Goal: Download file/media

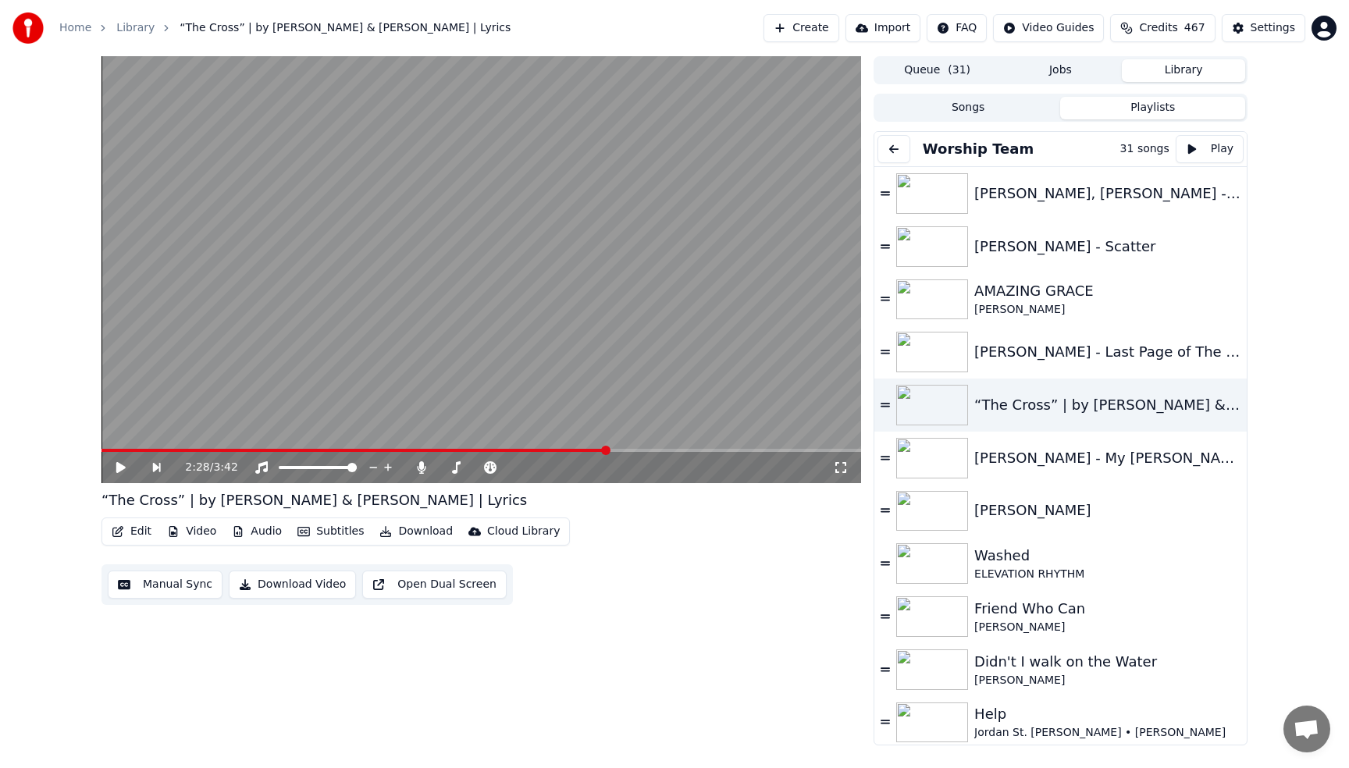
click at [960, 107] on button "Songs" at bounding box center [968, 108] width 185 height 23
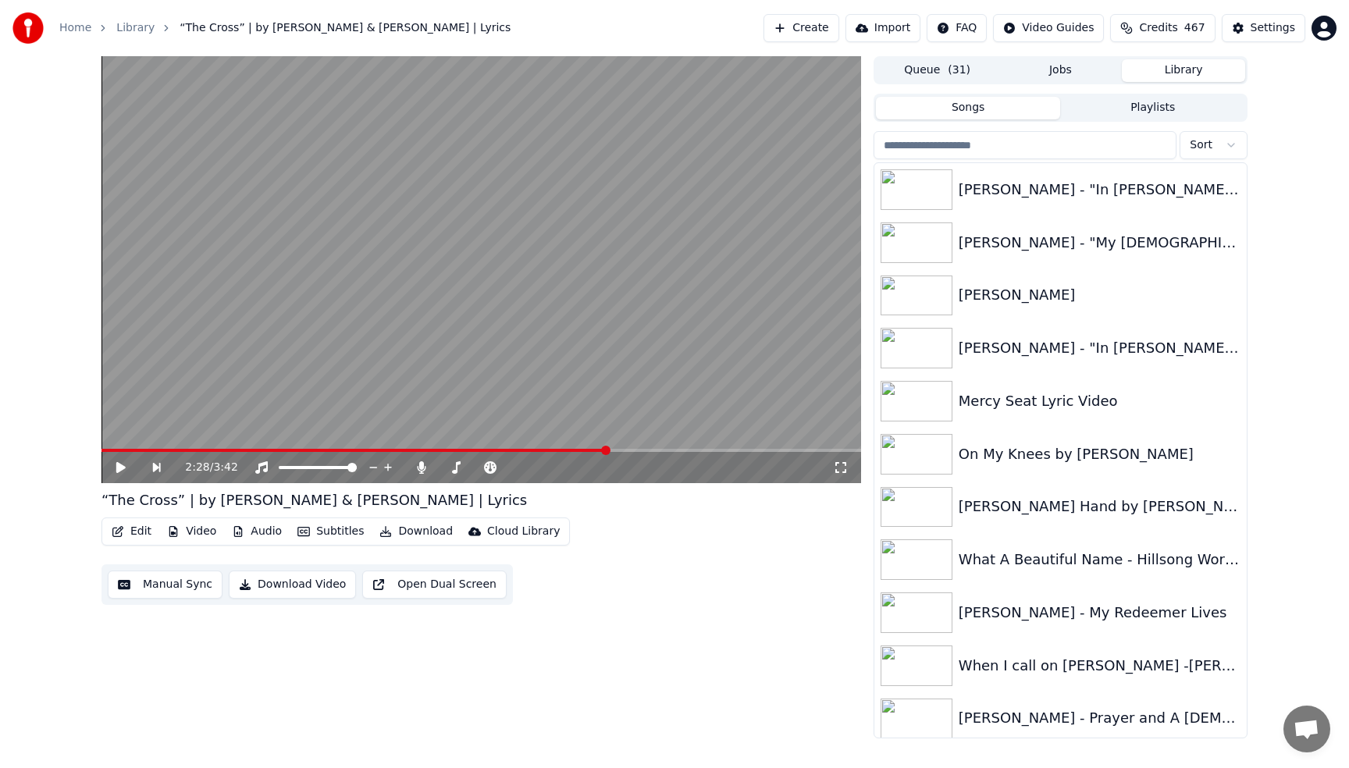
click at [1020, 144] on input "search" at bounding box center [1025, 145] width 303 height 28
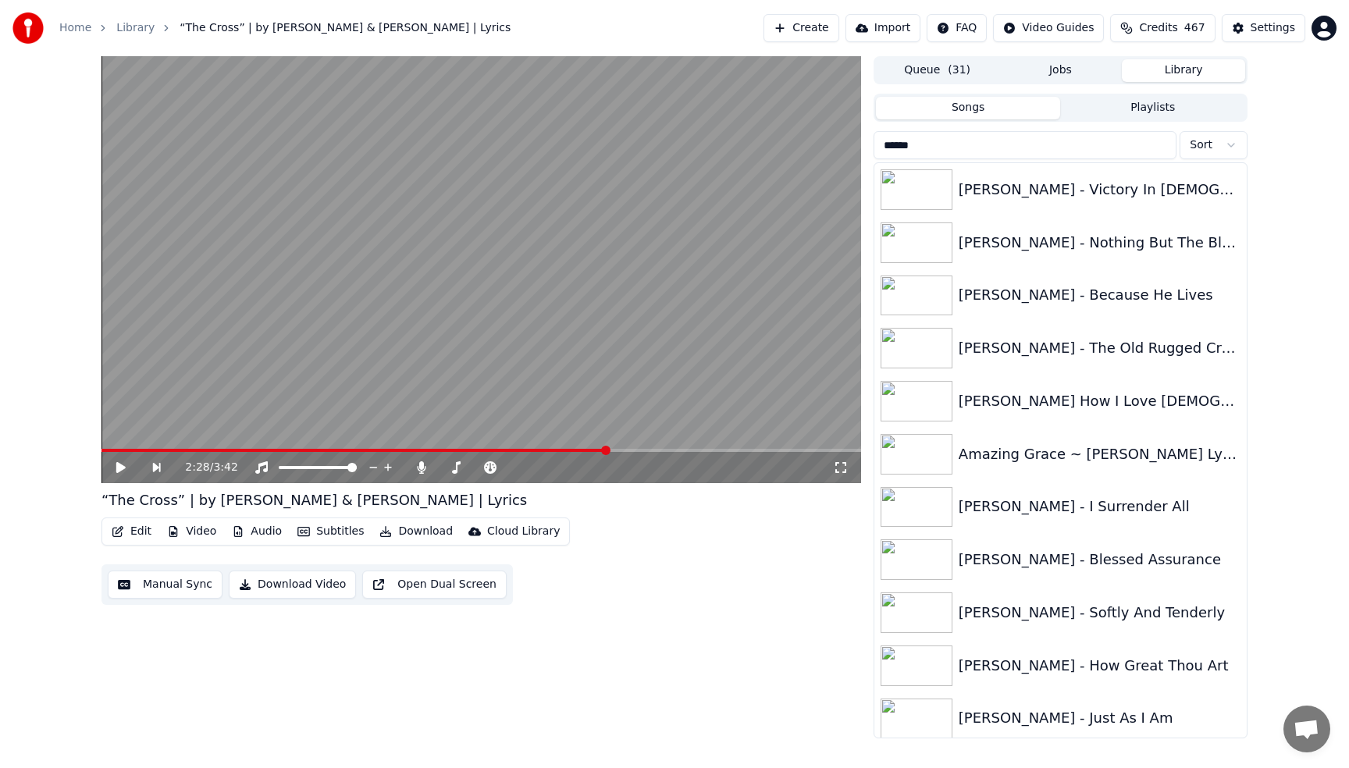
type input "******"
click at [1112, 662] on div "[PERSON_NAME] - How Great Thou Art" at bounding box center [1092, 666] width 266 height 22
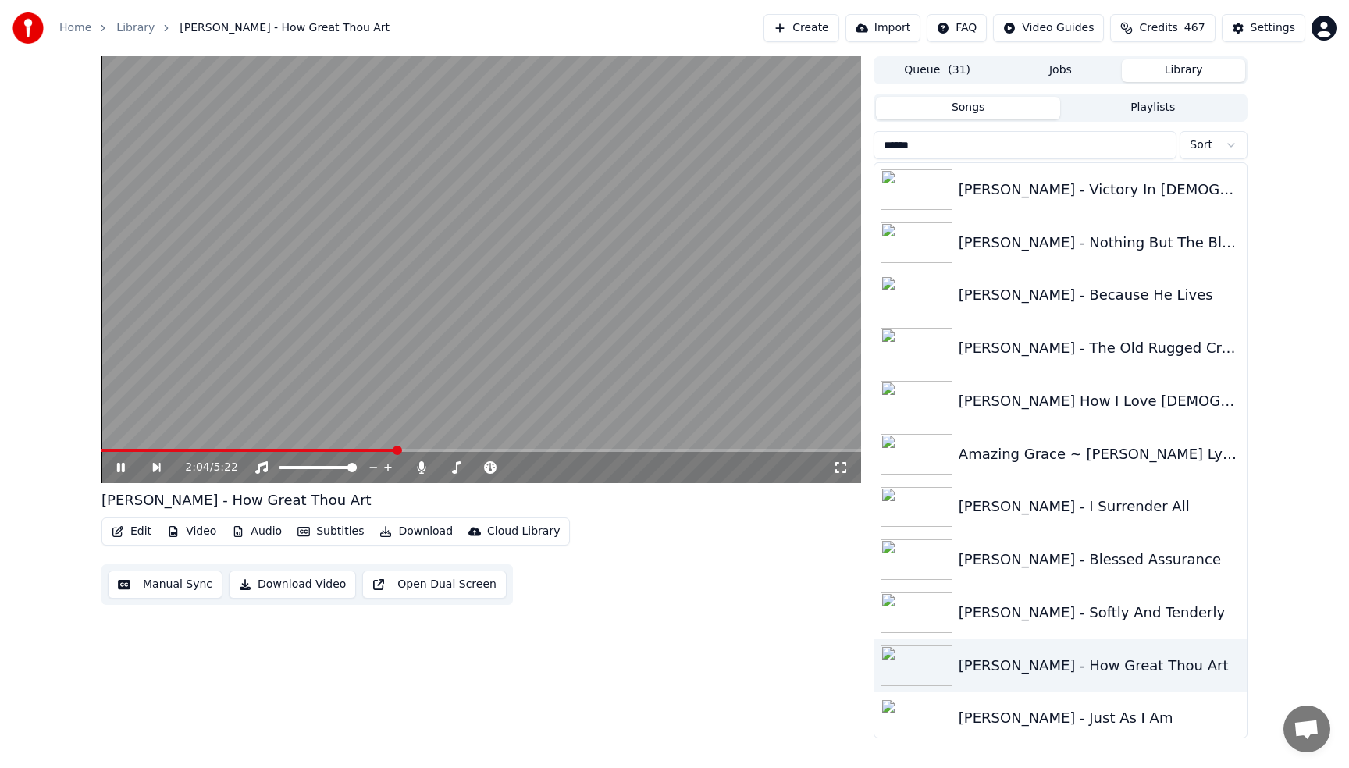
click at [106, 450] on span at bounding box center [248, 450] width 294 height 3
click at [290, 265] on video at bounding box center [481, 269] width 760 height 427
click at [1079, 197] on div "[PERSON_NAME] - Victory In [DEMOGRAPHIC_DATA]" at bounding box center [1092, 190] width 266 height 22
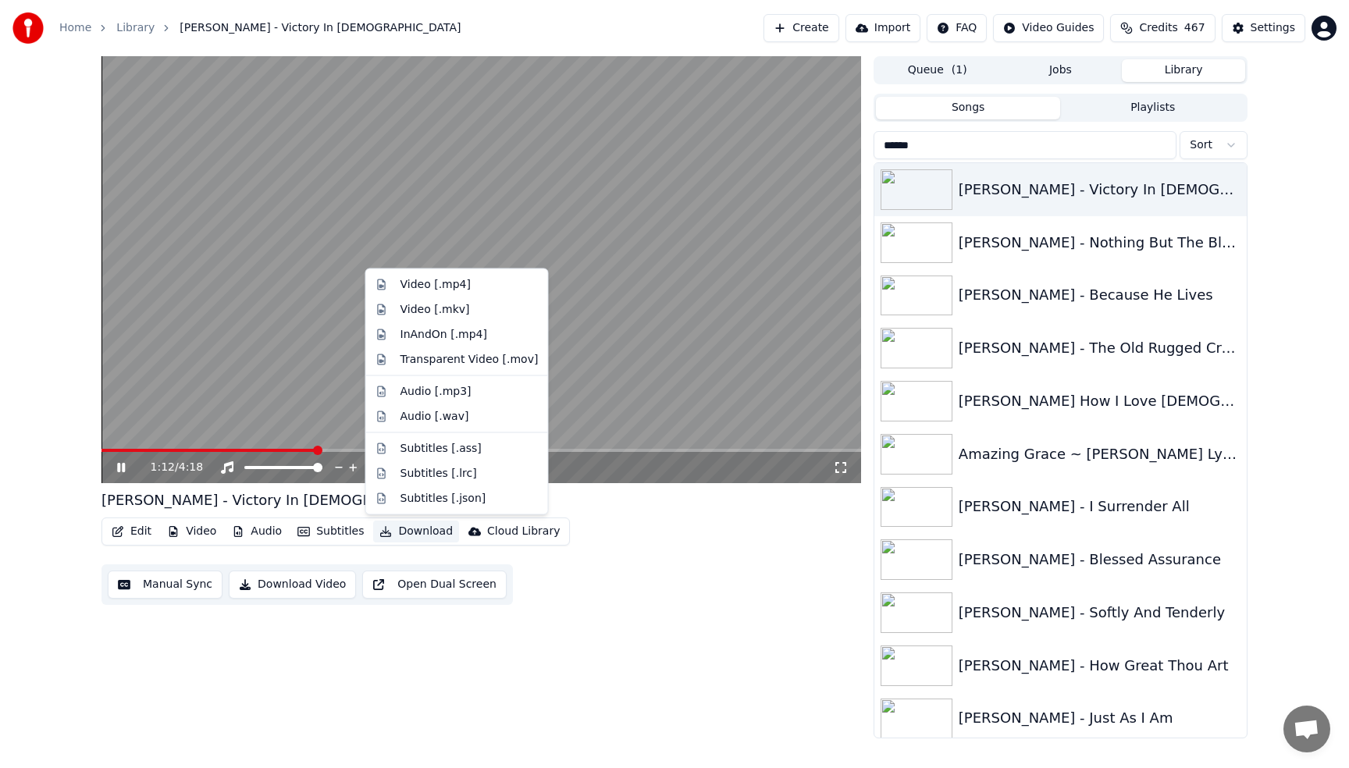
click at [432, 531] on button "Download" at bounding box center [416, 532] width 86 height 22
click at [443, 417] on div "Audio [.wav]" at bounding box center [434, 416] width 69 height 16
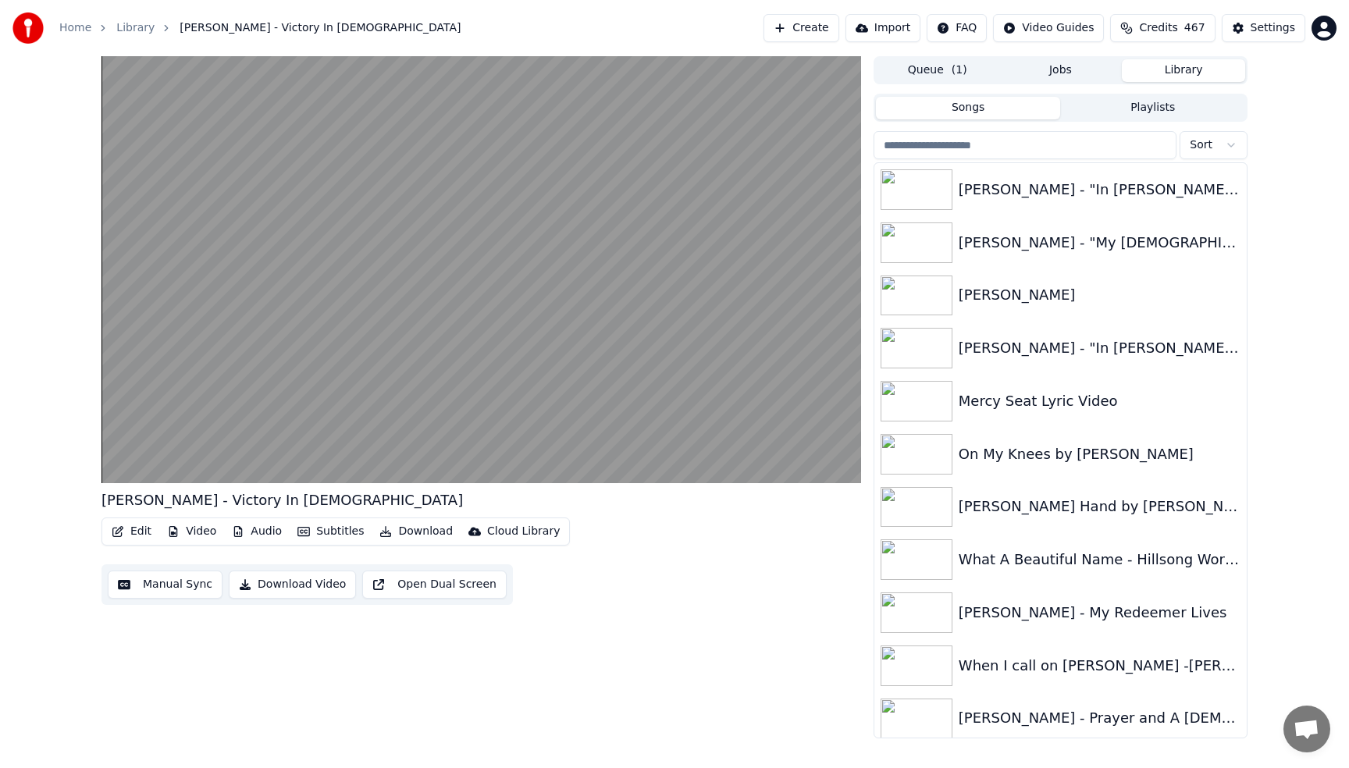
click at [1179, 71] on button "Library" at bounding box center [1183, 70] width 123 height 23
click at [999, 149] on input "search" at bounding box center [1025, 145] width 303 height 28
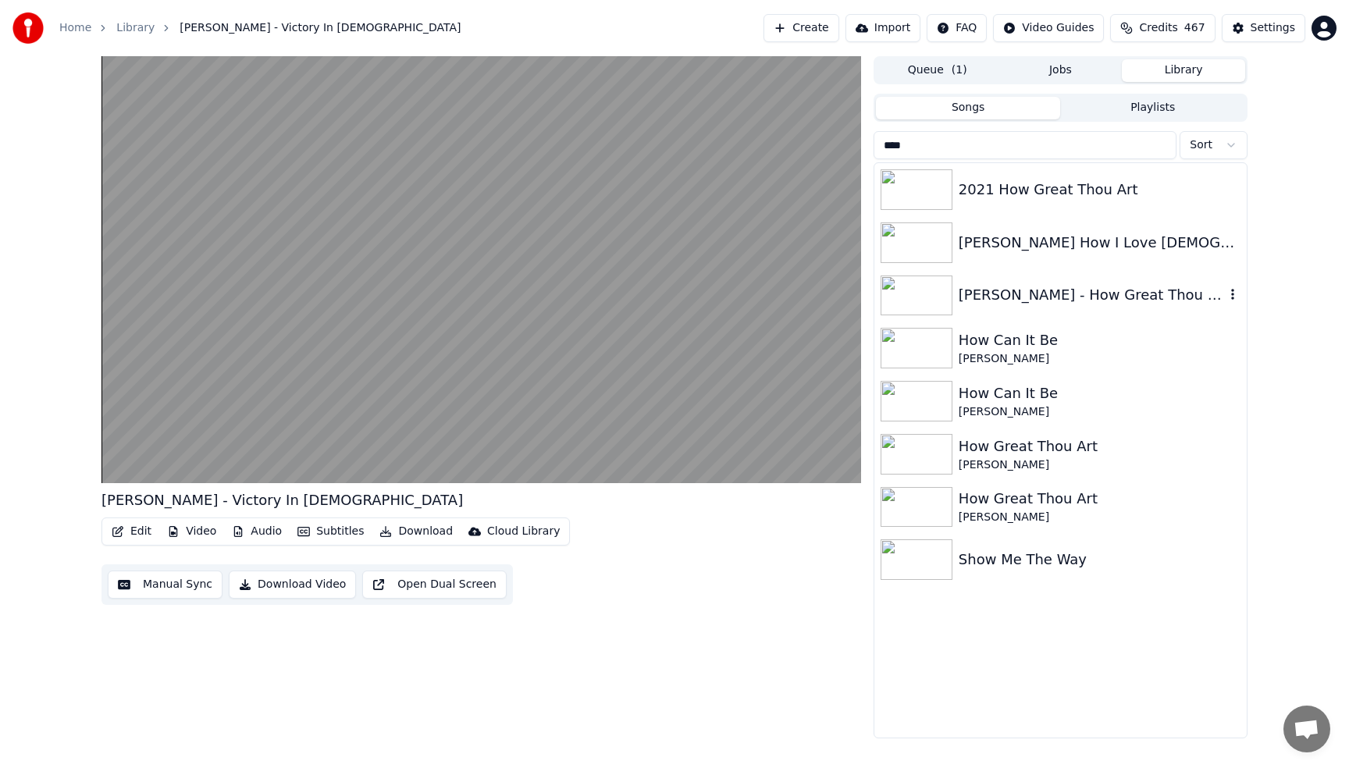
type input "***"
click at [1101, 299] on div "[PERSON_NAME] - How Great Thou Art" at bounding box center [1092, 295] width 266 height 22
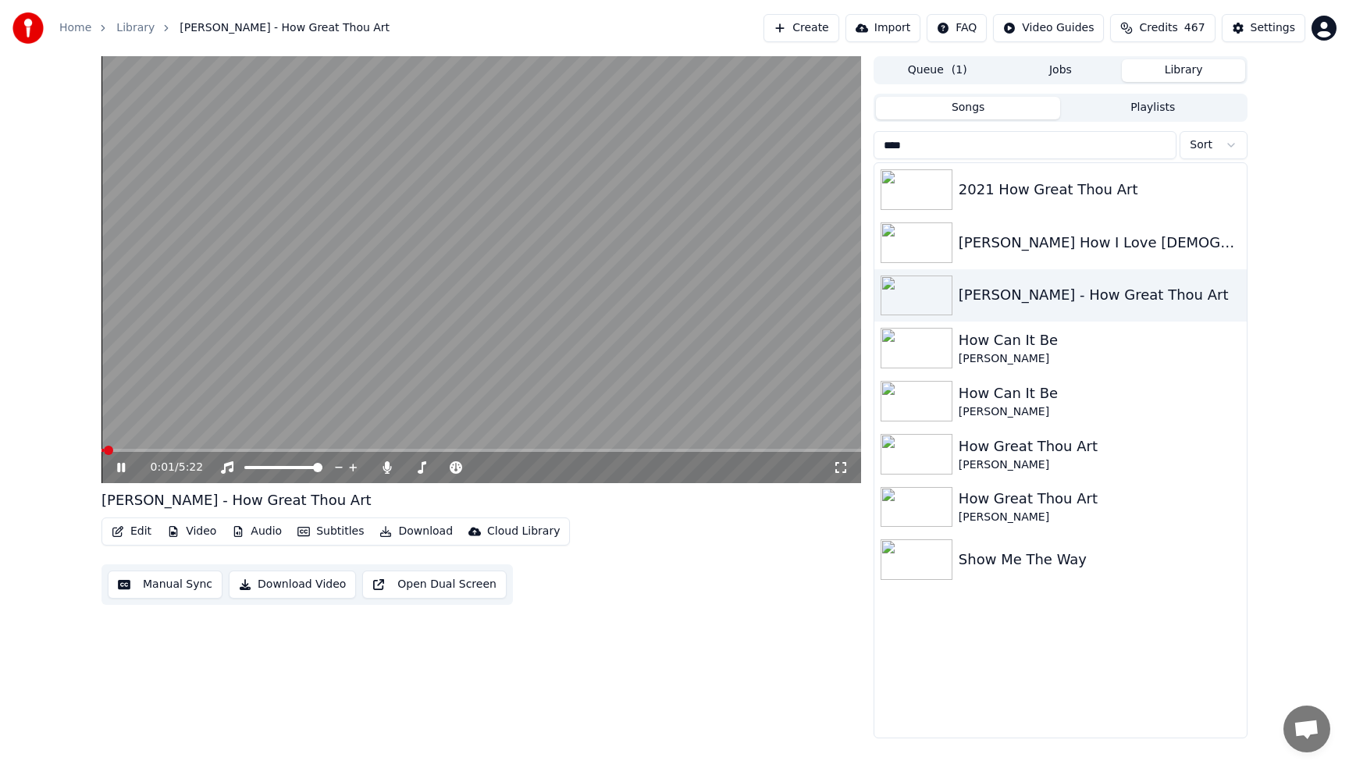
click at [429, 535] on button "Download" at bounding box center [416, 532] width 86 height 22
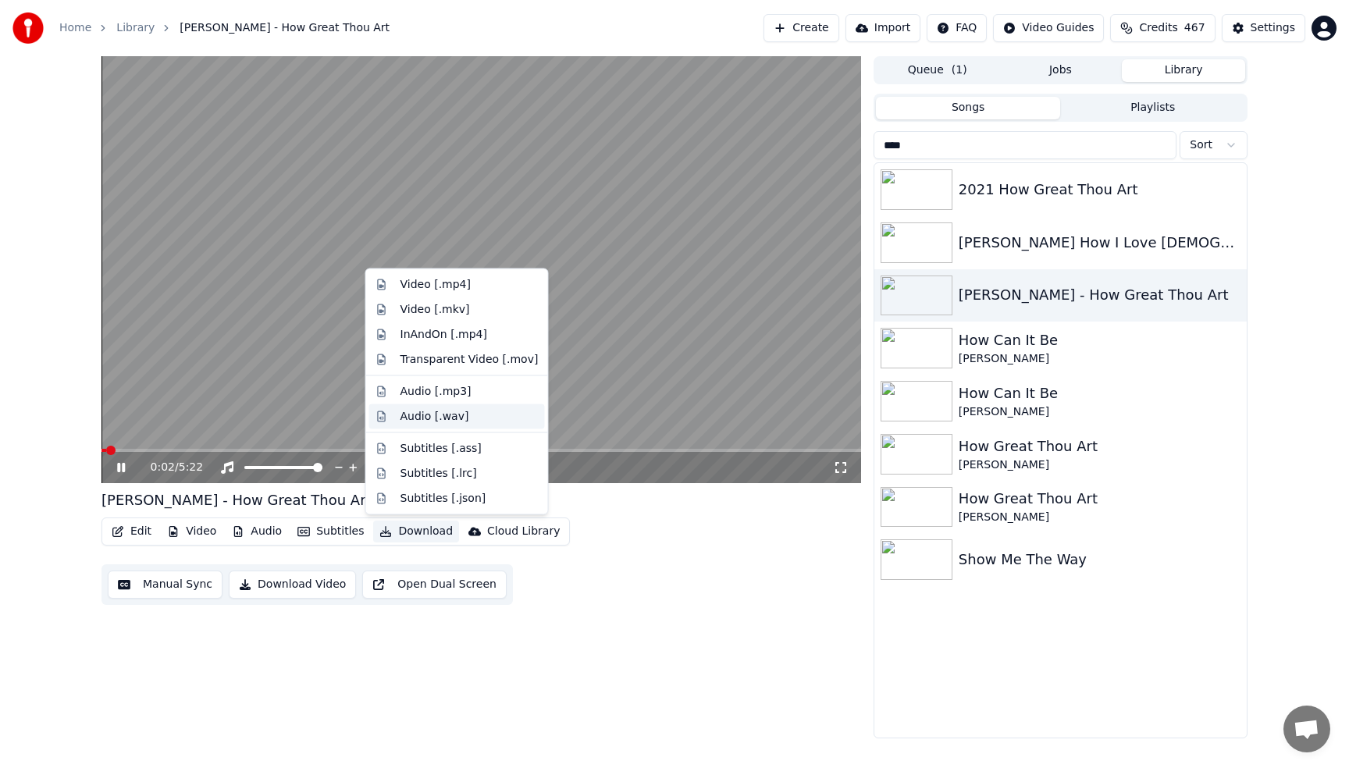
click at [432, 416] on div "Audio [.wav]" at bounding box center [434, 416] width 69 height 16
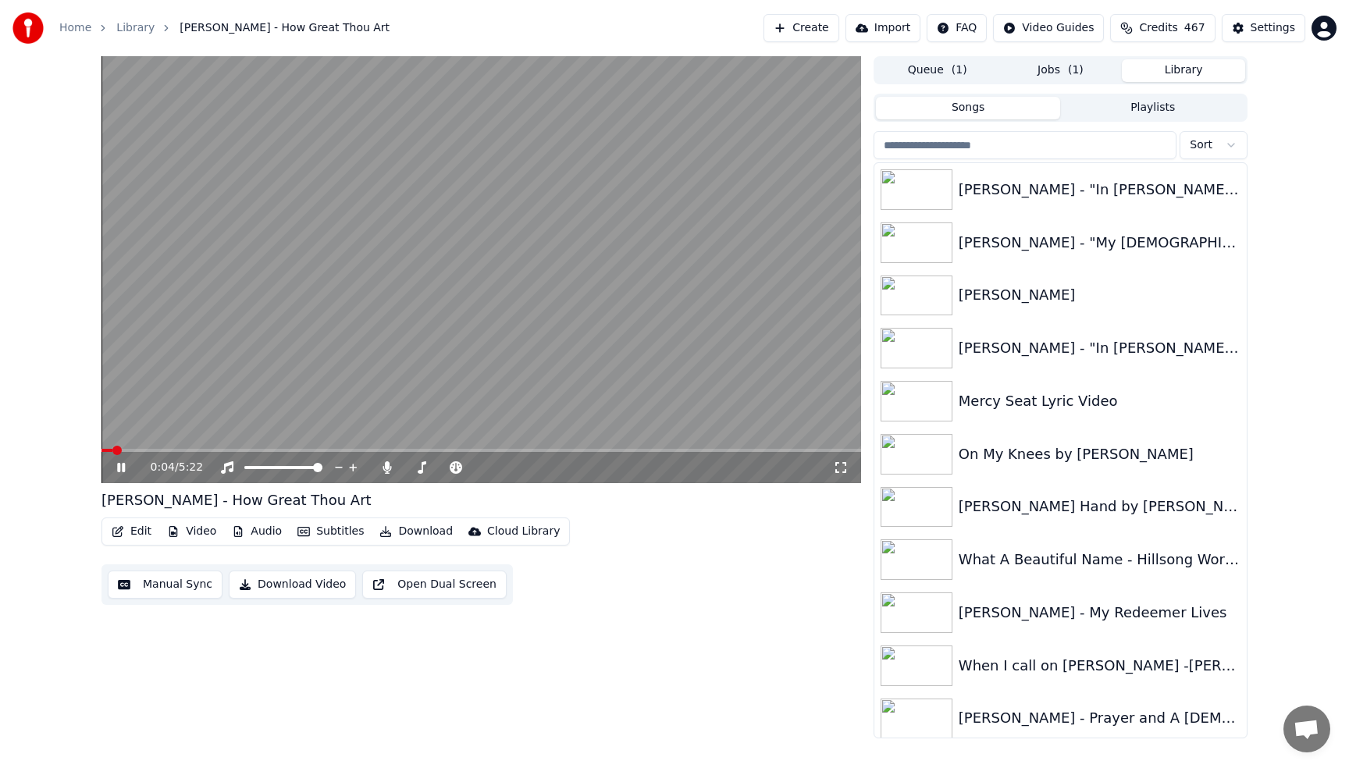
click at [1165, 73] on button "Library" at bounding box center [1183, 70] width 123 height 23
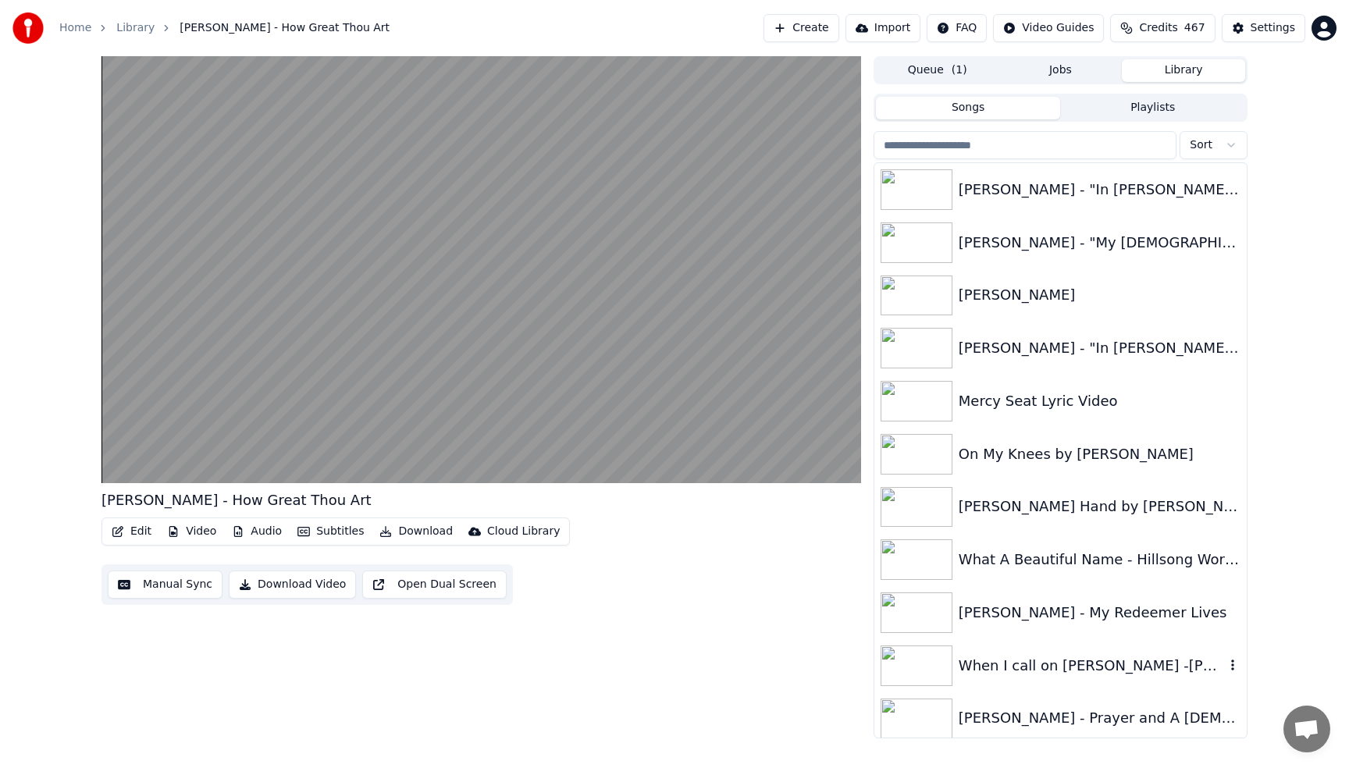
click at [1076, 667] on div "When I call on [PERSON_NAME] -[PERSON_NAME]" at bounding box center [1092, 666] width 266 height 22
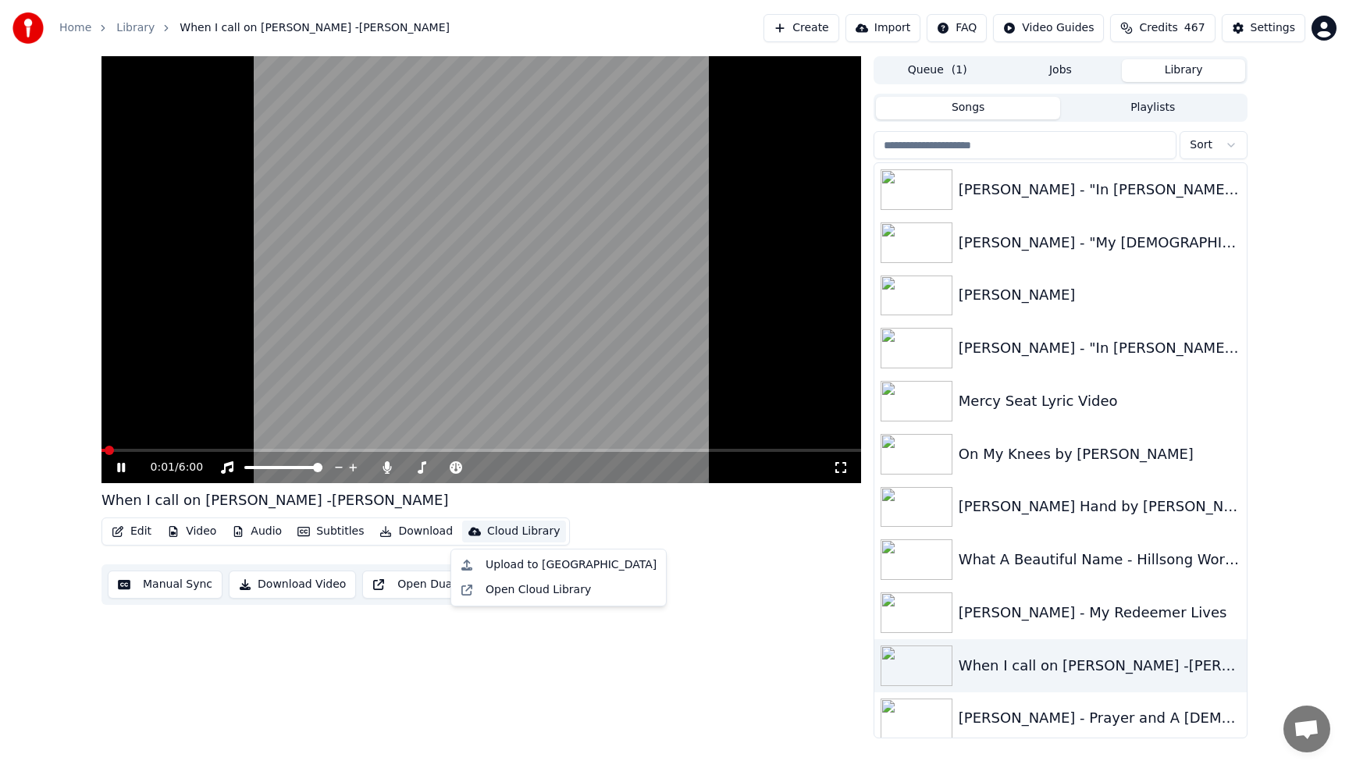
click at [527, 537] on div "Cloud Library" at bounding box center [523, 532] width 73 height 16
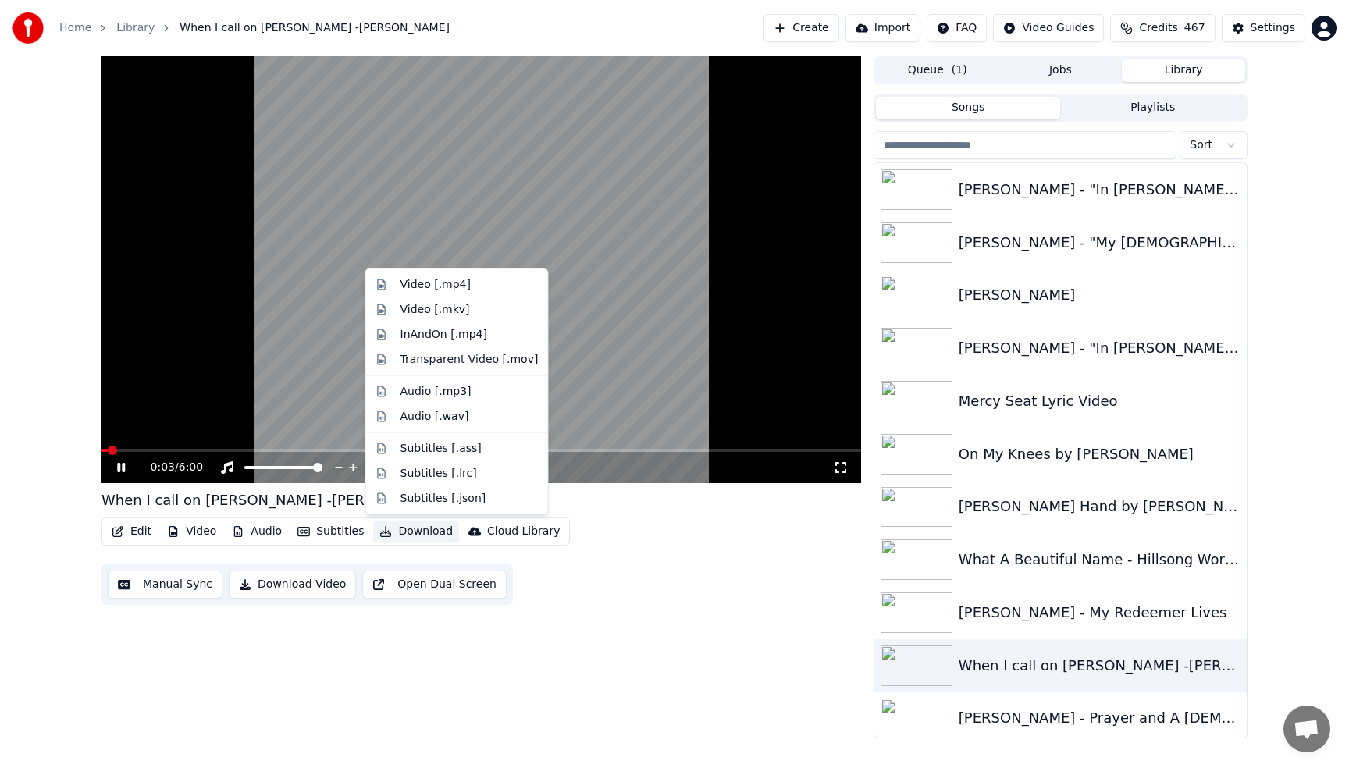
click at [414, 532] on button "Download" at bounding box center [416, 532] width 86 height 22
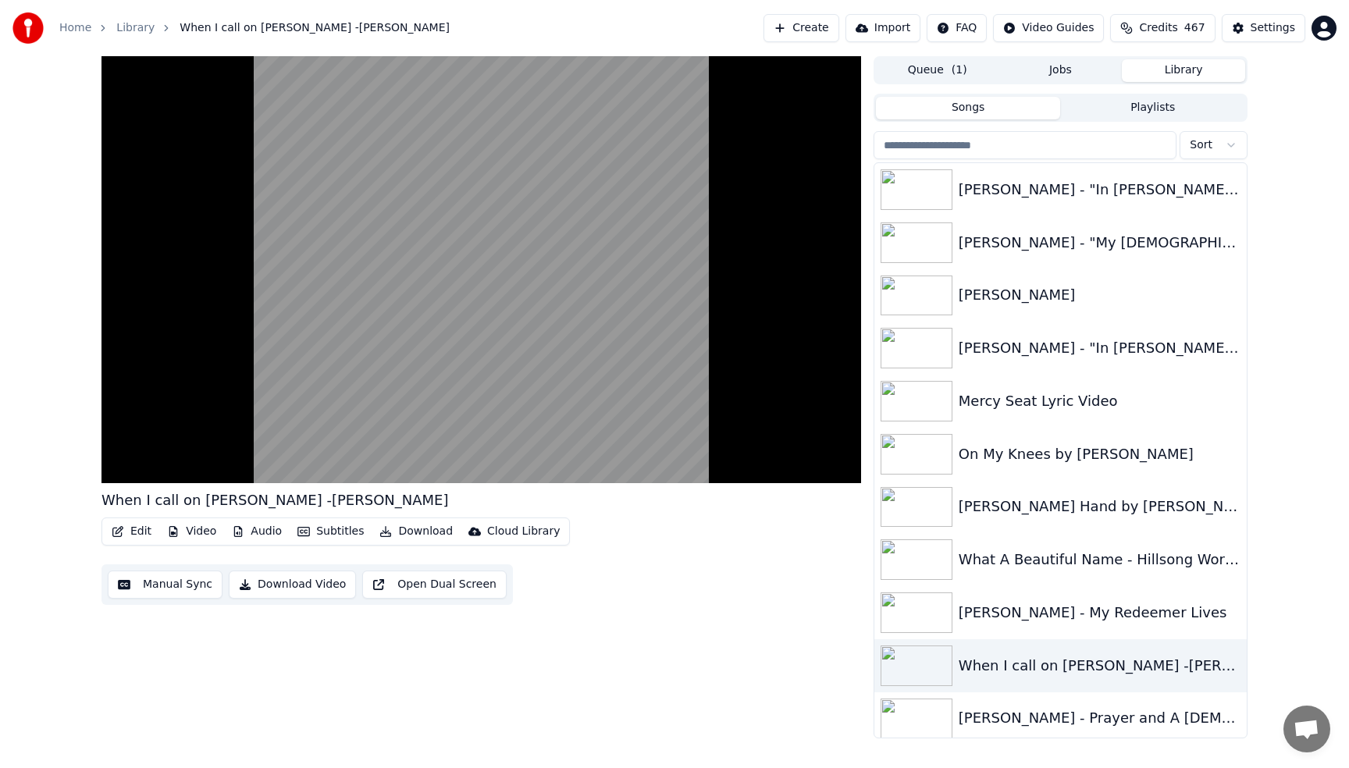
click at [414, 532] on button "Download" at bounding box center [416, 532] width 86 height 22
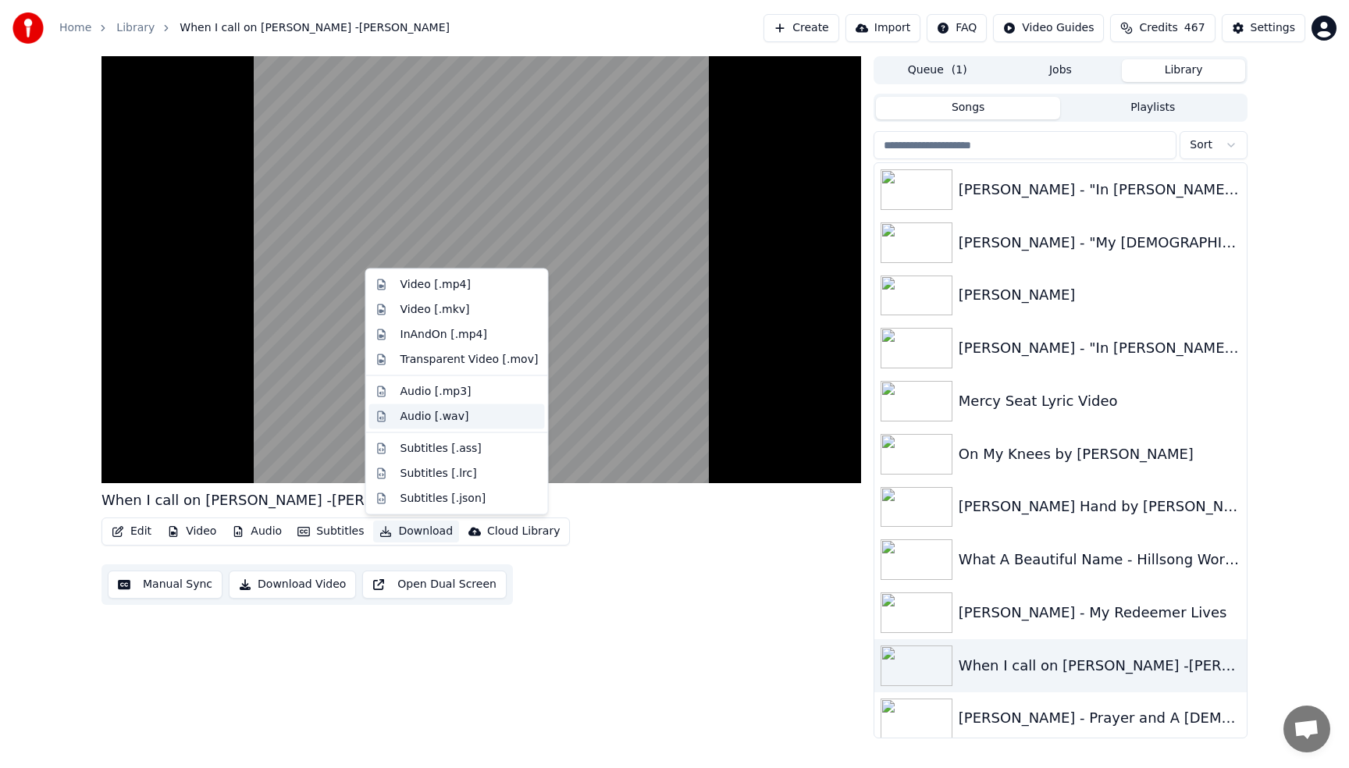
click at [427, 416] on div "Audio [.wav]" at bounding box center [434, 416] width 69 height 16
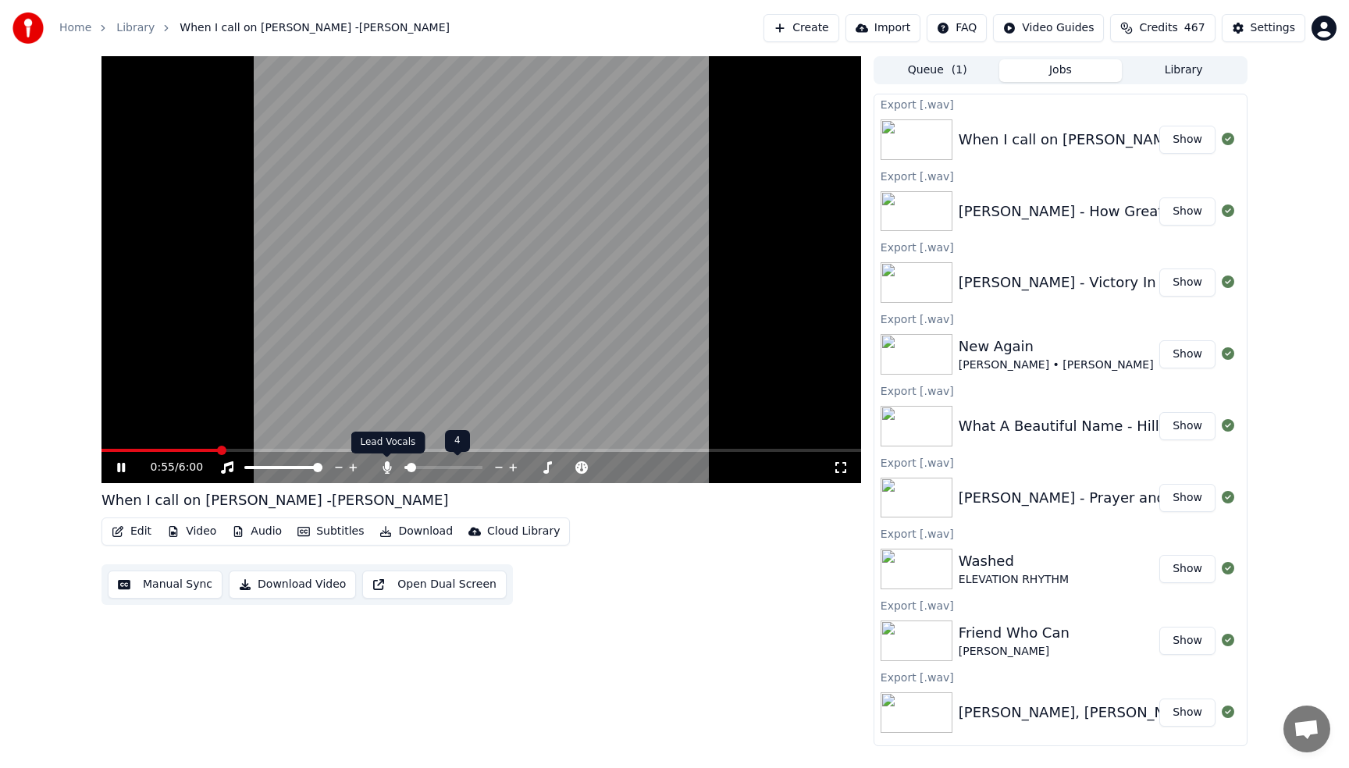
click at [383, 466] on icon at bounding box center [387, 467] width 16 height 12
click at [424, 536] on button "Download" at bounding box center [416, 532] width 86 height 22
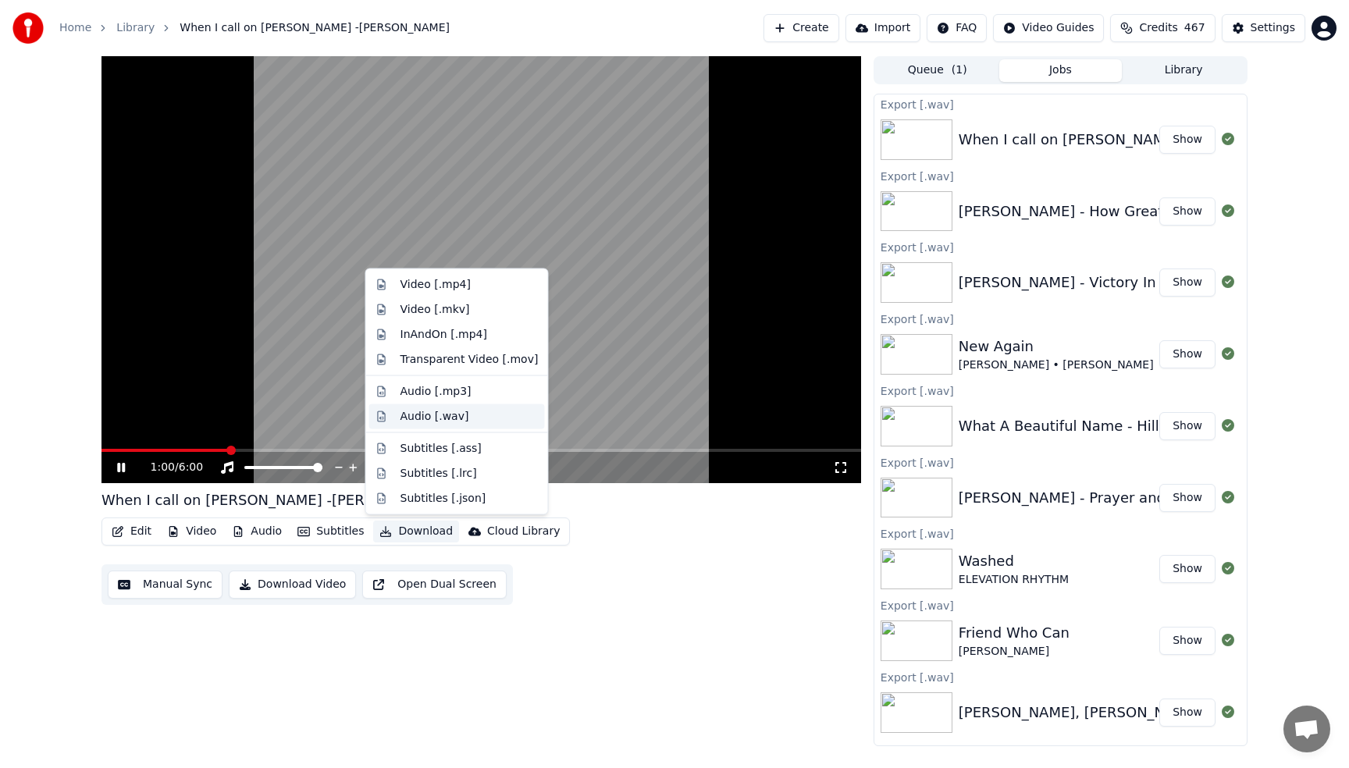
click at [436, 418] on div "Audio [.wav]" at bounding box center [434, 416] width 69 height 16
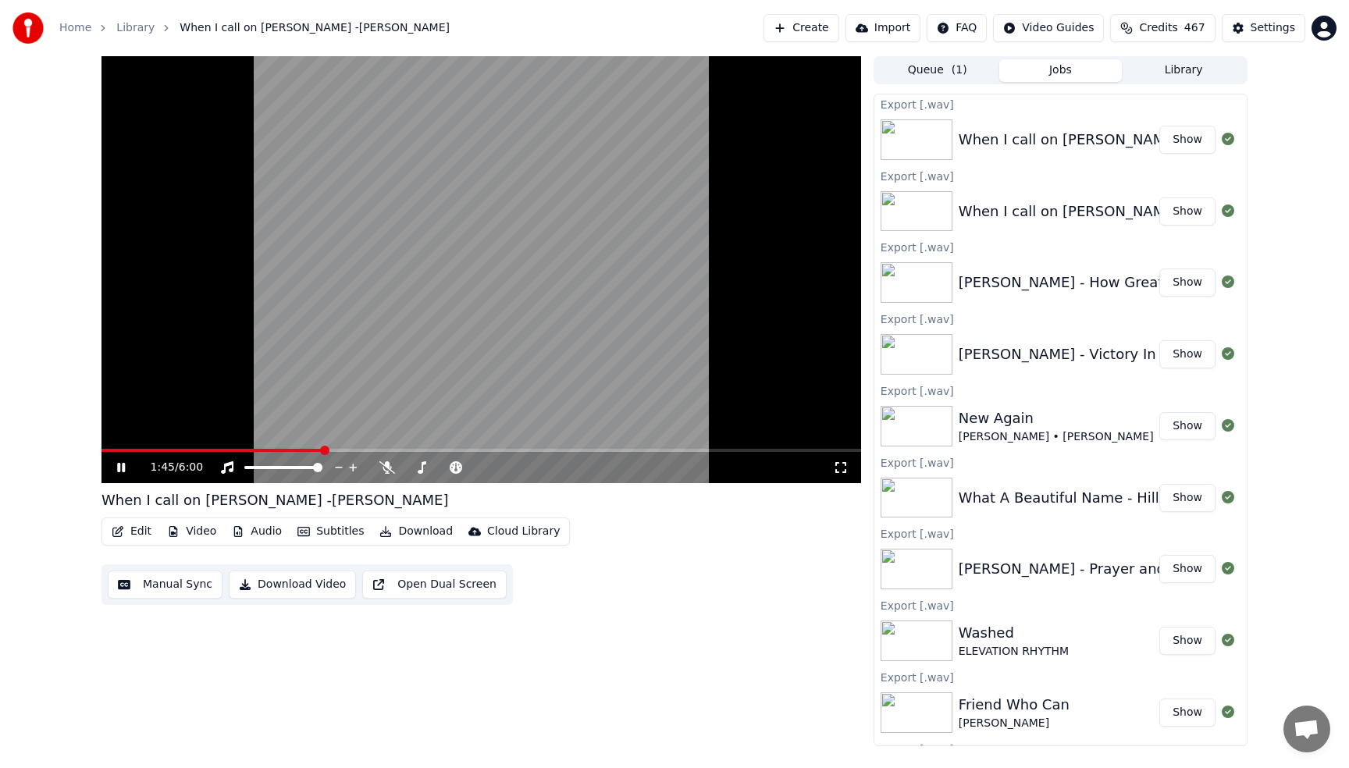
click at [105, 451] on span at bounding box center [212, 450] width 222 height 3
click at [504, 294] on video at bounding box center [481, 269] width 760 height 427
click at [1172, 68] on button "Library" at bounding box center [1183, 70] width 123 height 23
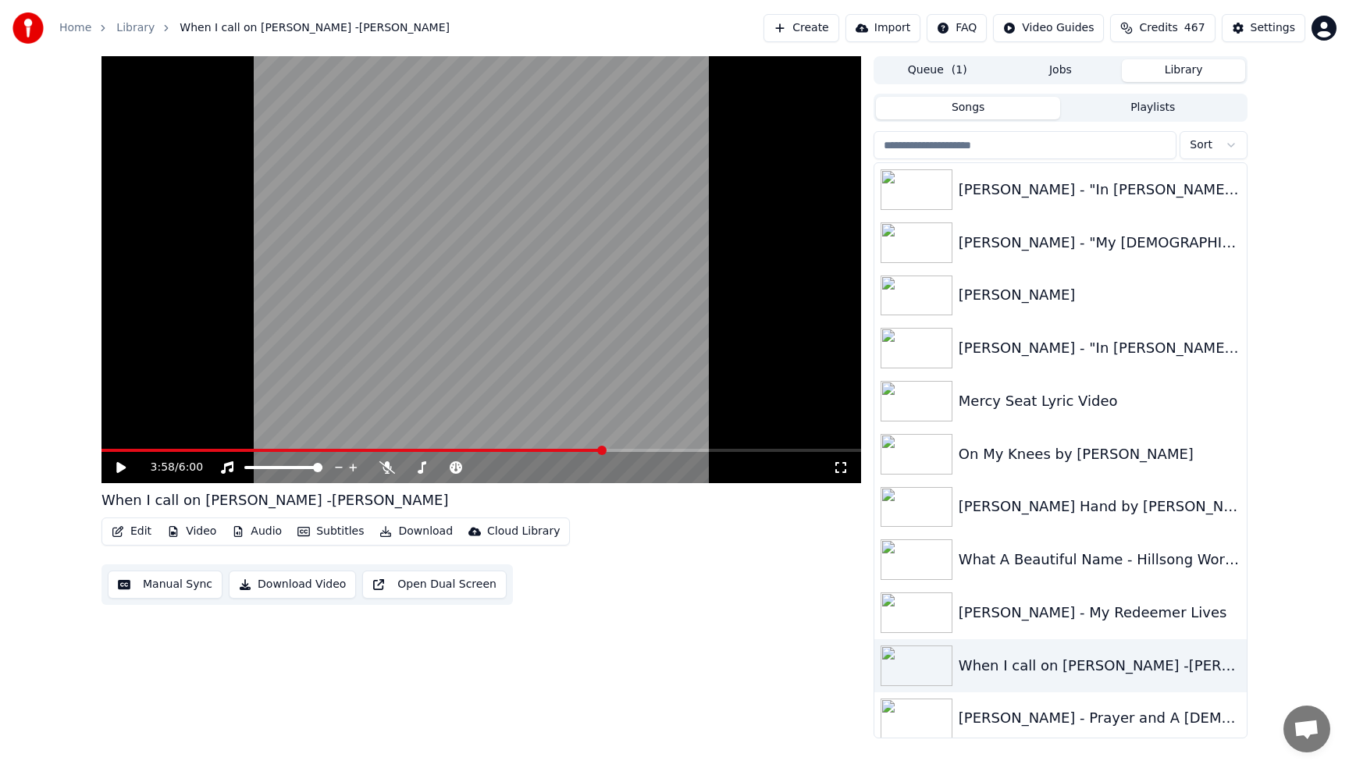
click at [1087, 144] on input "search" at bounding box center [1025, 145] width 303 height 28
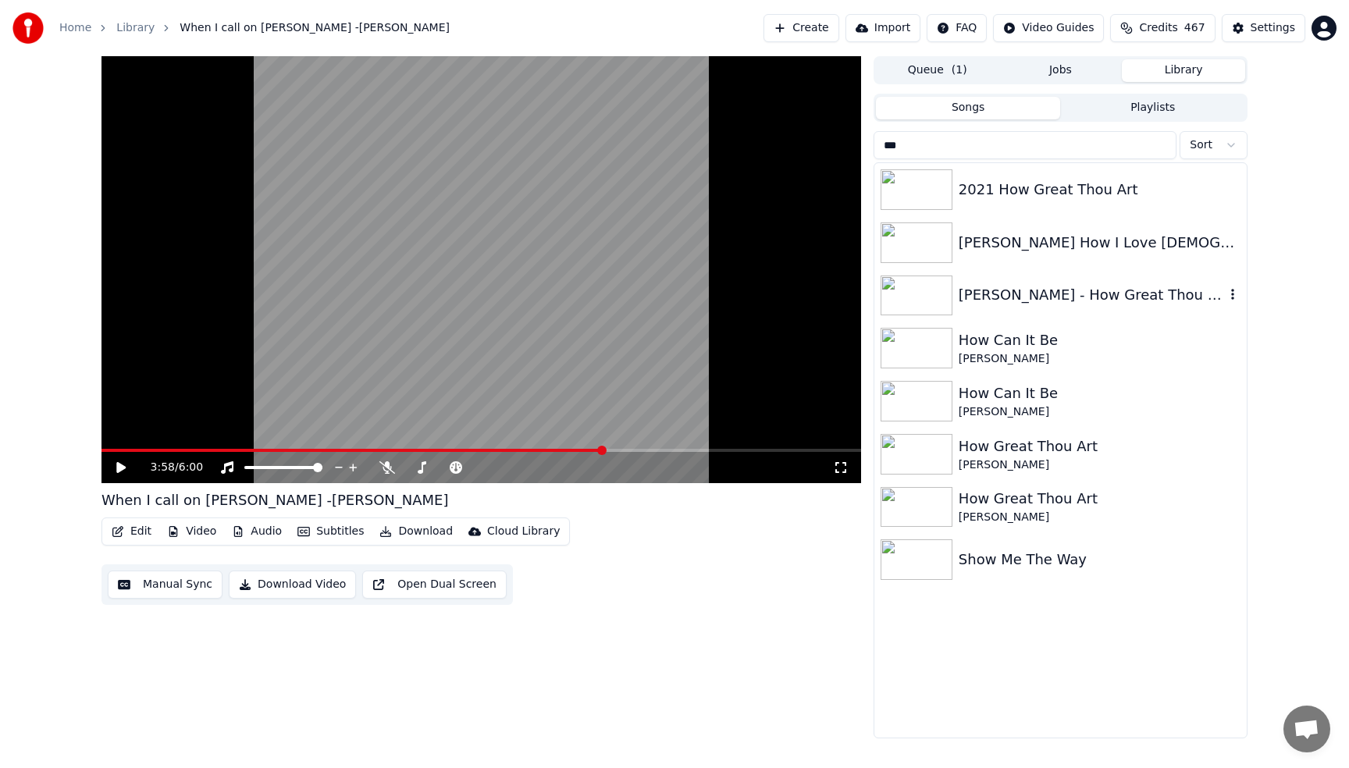
type input "***"
click at [1141, 294] on div "[PERSON_NAME] - How Great Thou Art" at bounding box center [1092, 295] width 266 height 22
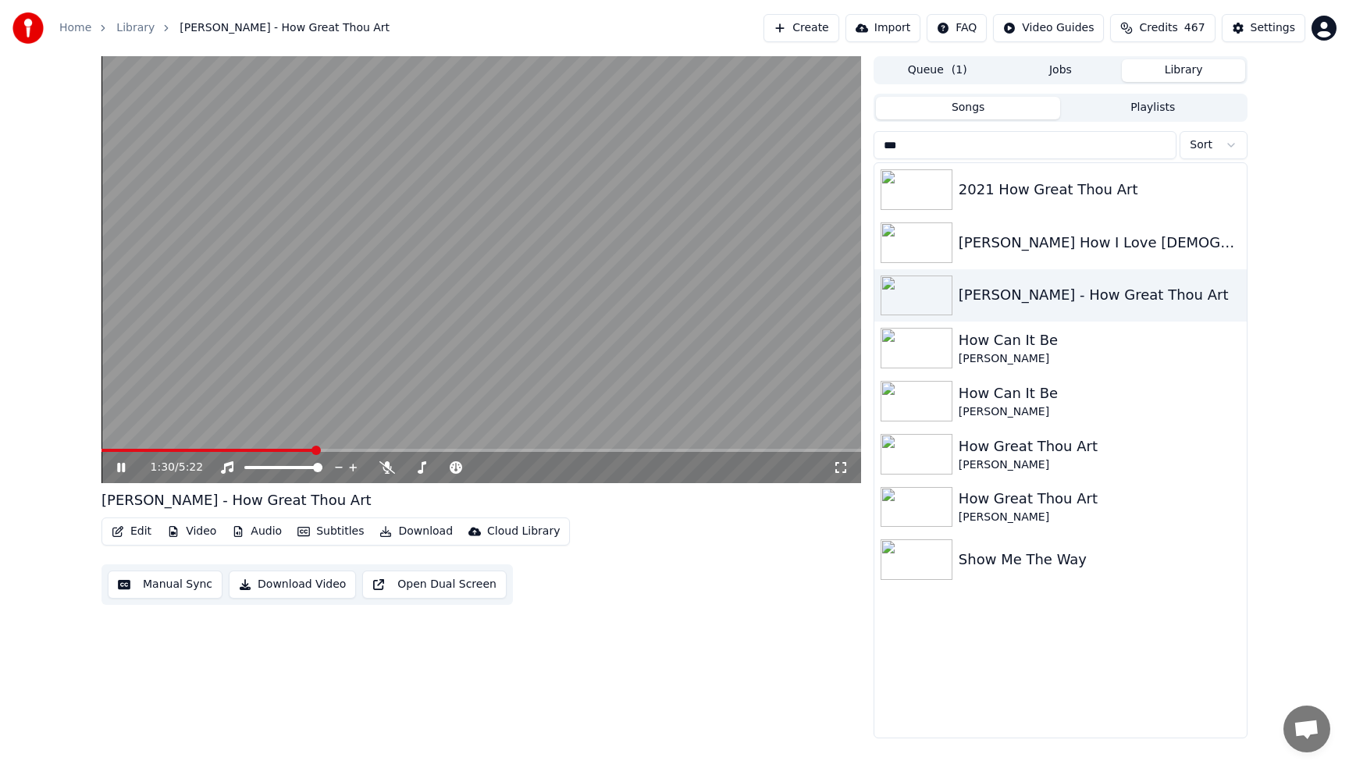
click at [395, 112] on video at bounding box center [481, 269] width 760 height 427
